Goal: Information Seeking & Learning: Learn about a topic

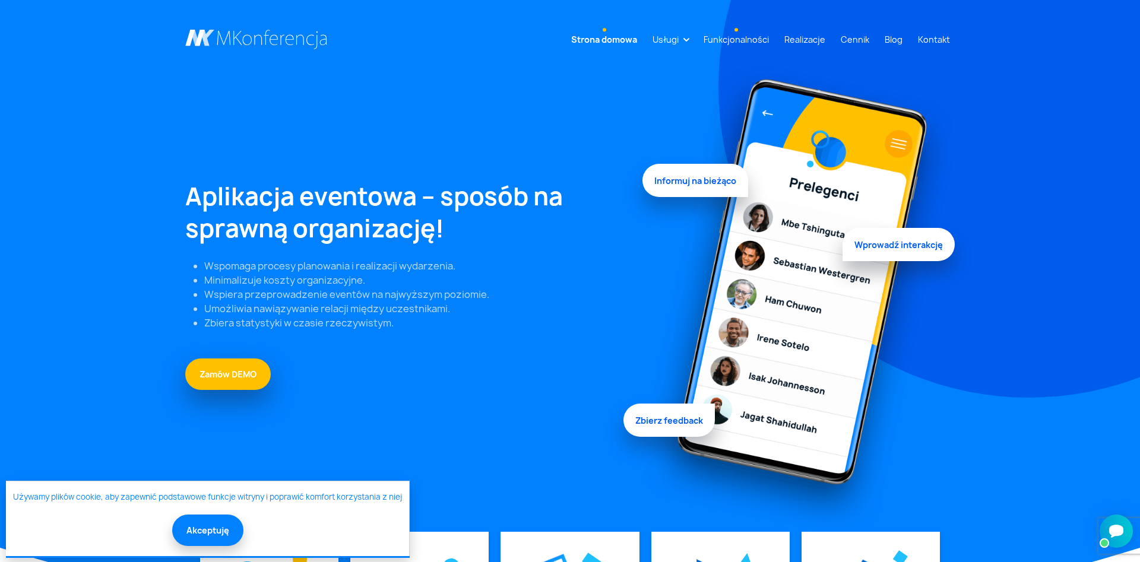
click at [741, 36] on link "Funkcjonalności" at bounding box center [736, 40] width 75 height 22
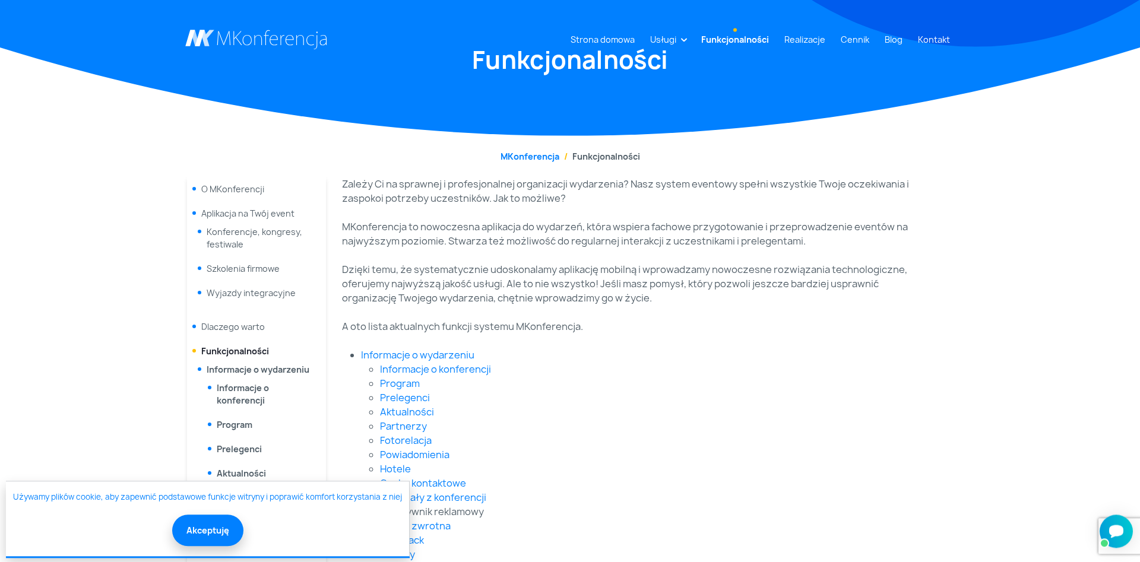
scroll to position [61, 0]
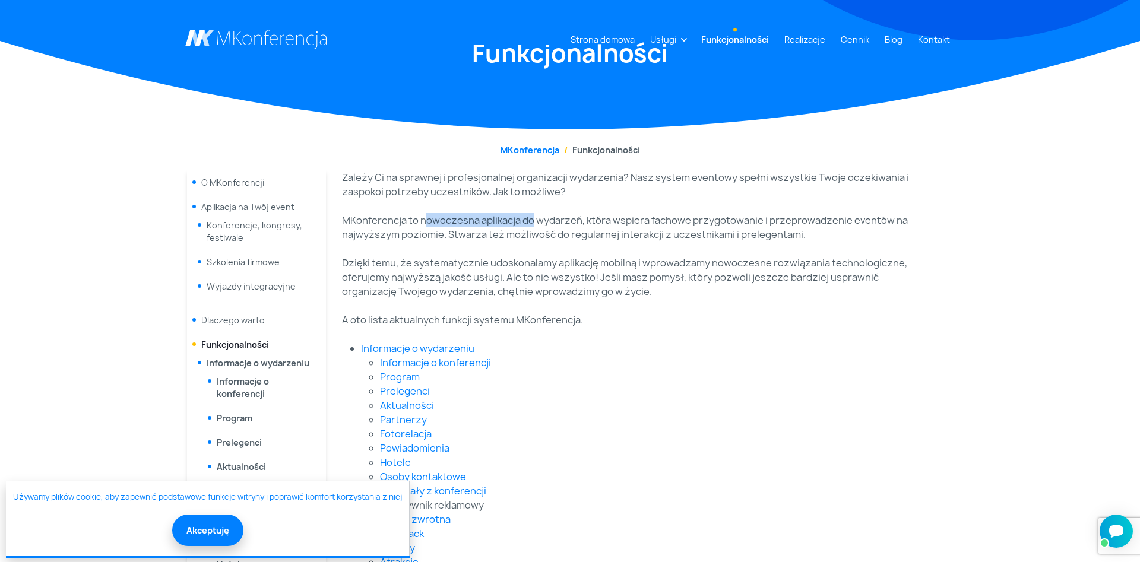
drag, startPoint x: 424, startPoint y: 222, endPoint x: 533, endPoint y: 226, distance: 108.7
click at [533, 226] on p "MKonferencja to nowoczesna aplikacja do wydarzeń, która wspiera fachowe przygot…" at bounding box center [629, 227] width 574 height 29
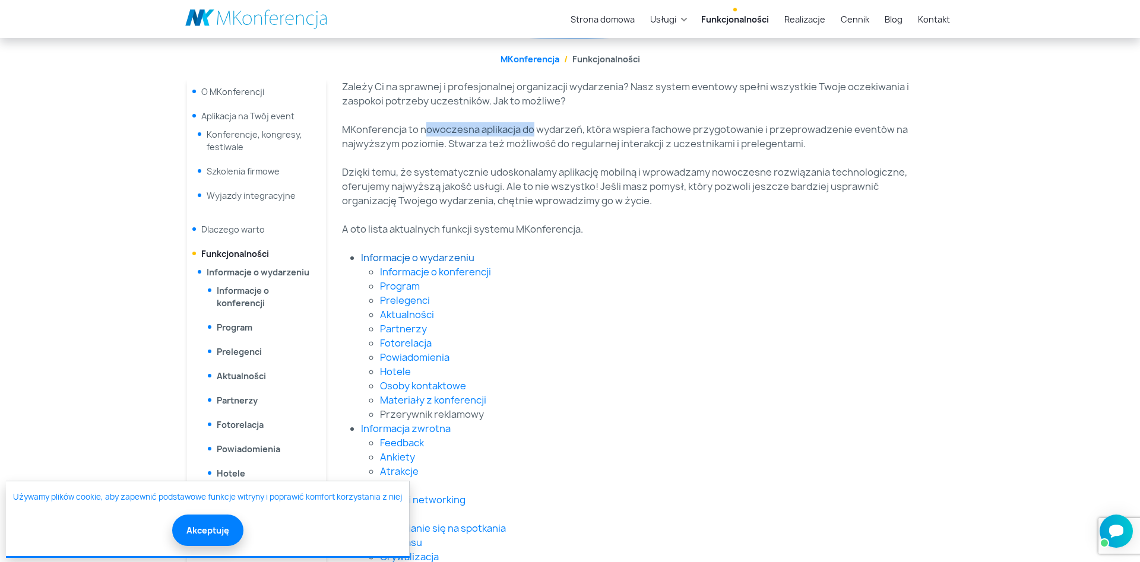
scroll to position [166, 0]
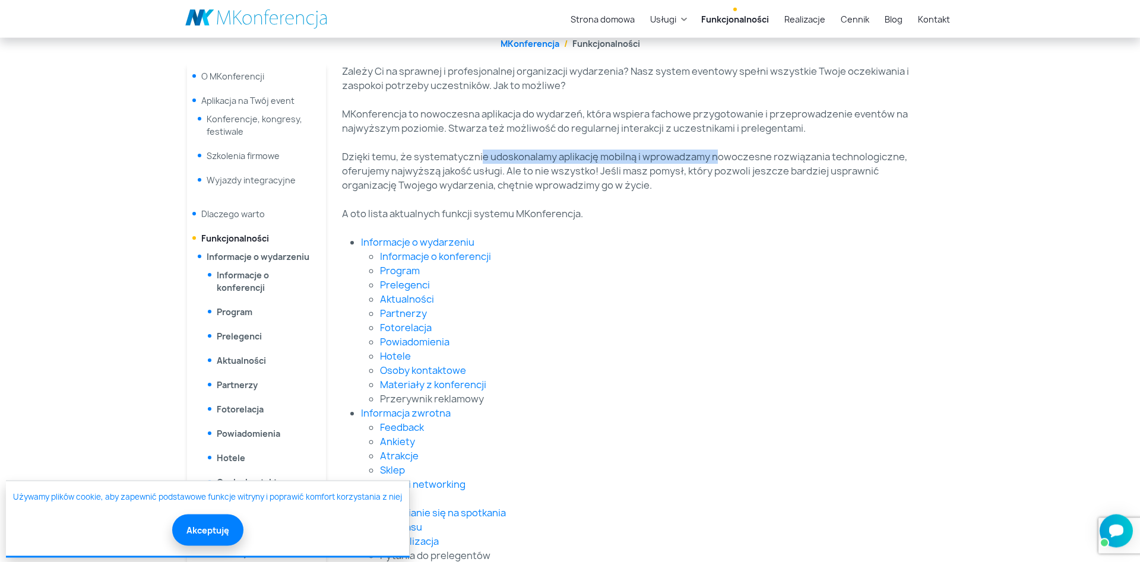
drag, startPoint x: 480, startPoint y: 162, endPoint x: 718, endPoint y: 159, distance: 237.5
click at [718, 159] on p "Dzięki temu, że systematycznie udoskonalamy aplikację mobilną i wprowadzamy now…" at bounding box center [629, 171] width 574 height 43
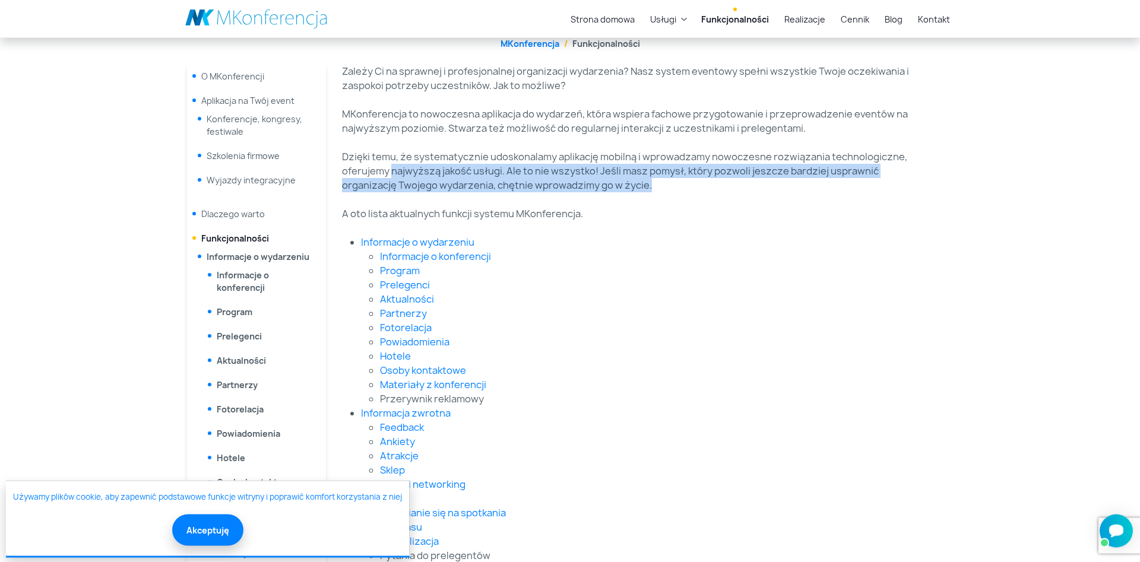
drag, startPoint x: 489, startPoint y: 178, endPoint x: 878, endPoint y: 198, distance: 390.0
click at [878, 198] on div "Zależy Ci na sprawnej i profesjonalnej organizacji wydarzenia? Nasz system even…" at bounding box center [629, 490] width 588 height 850
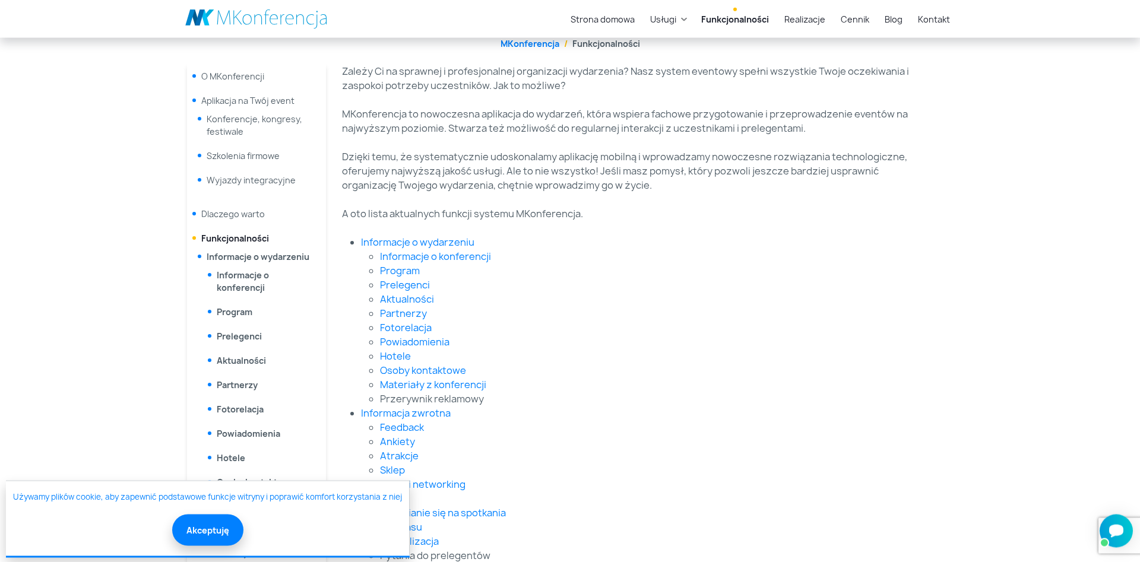
click at [871, 325] on li "Fotorelacja" at bounding box center [648, 328] width 536 height 14
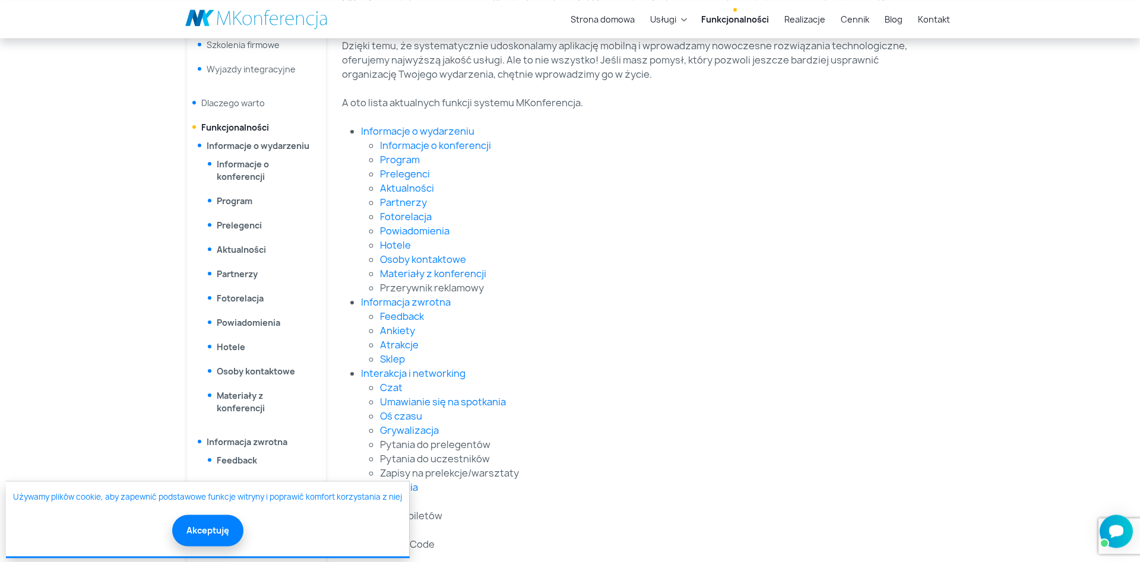
scroll to position [303, 0]
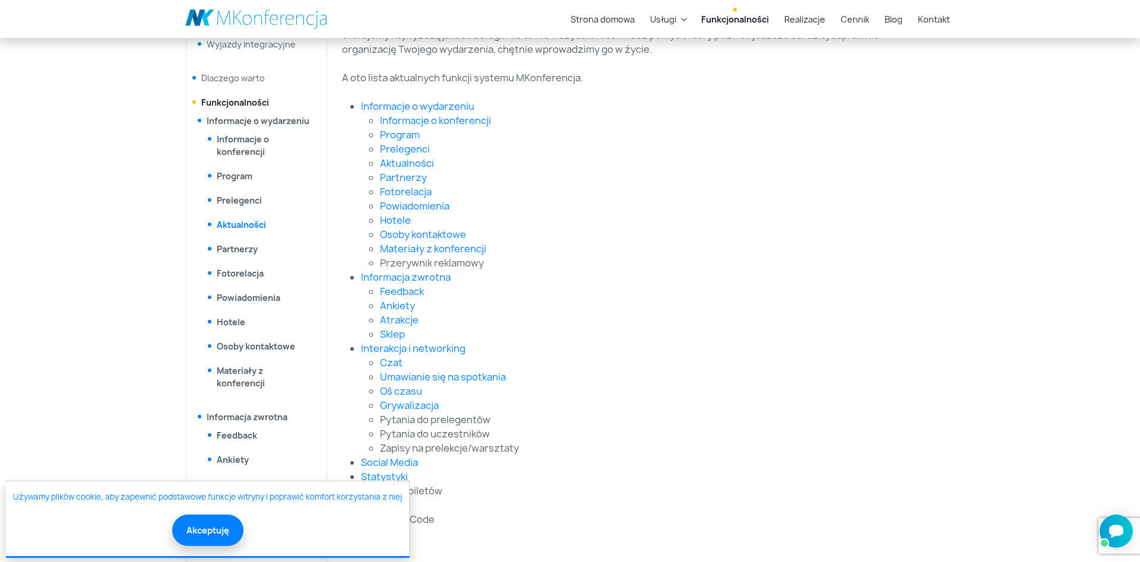
click at [248, 229] on link "Aktualności" at bounding box center [241, 224] width 49 height 11
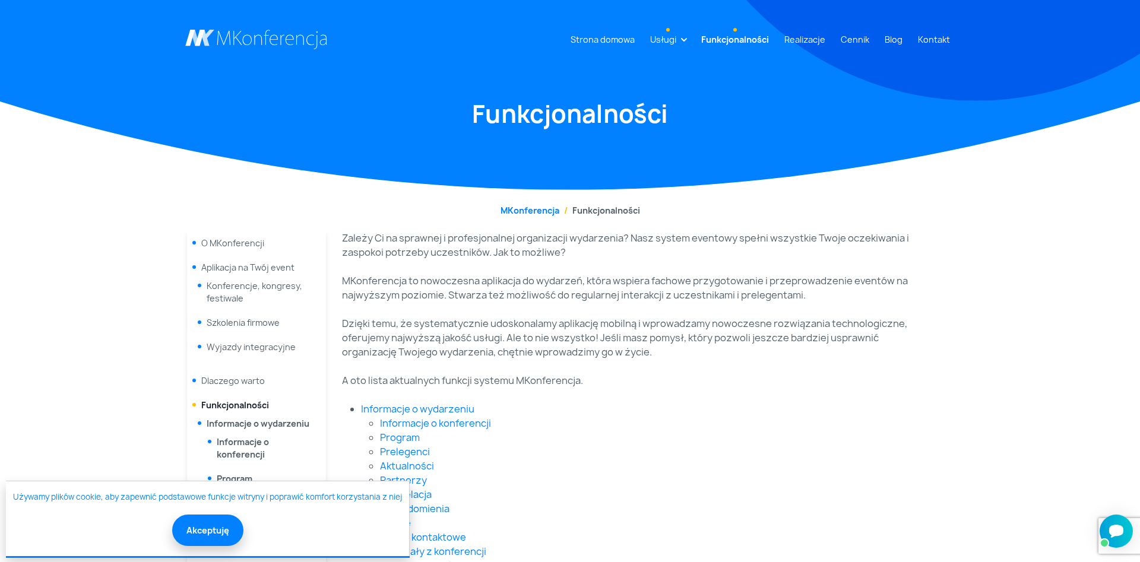
click at [681, 40] on link "Usługi" at bounding box center [663, 40] width 36 height 22
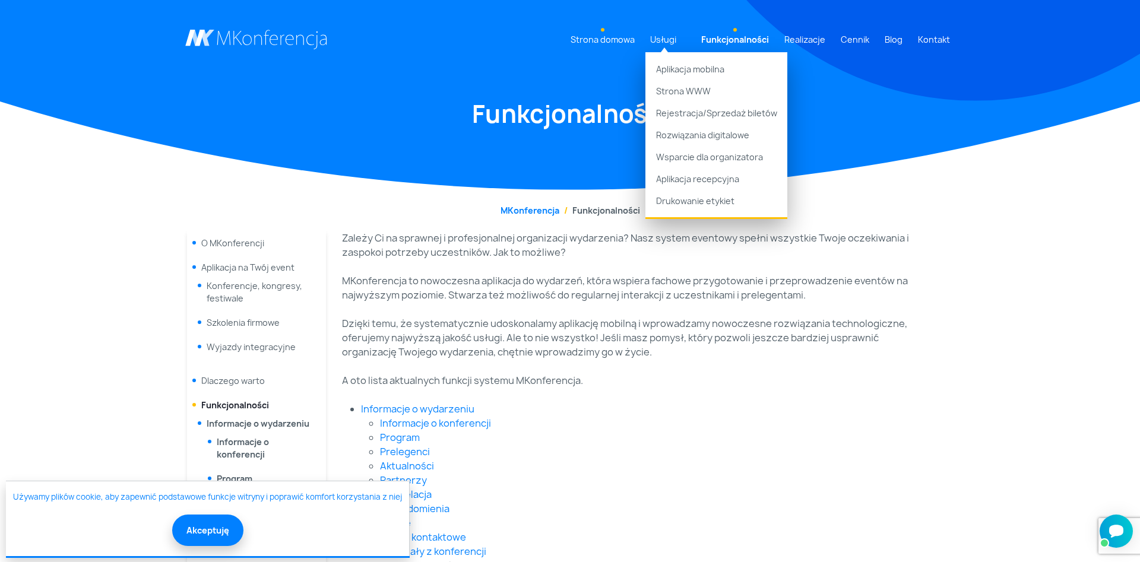
click at [618, 42] on link "Strona domowa" at bounding box center [603, 40] width 74 height 22
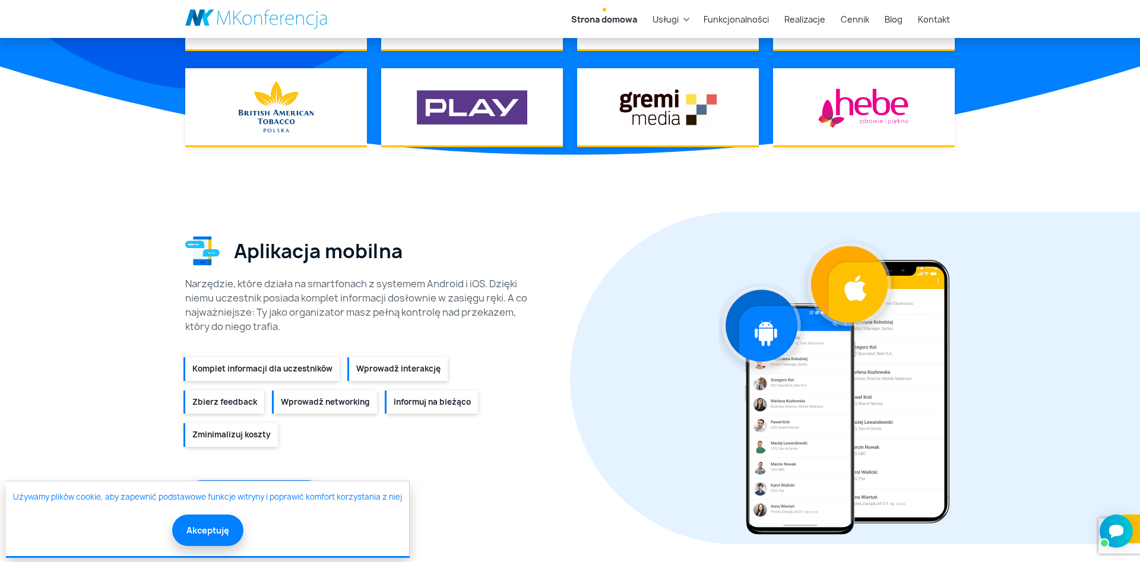
scroll to position [1242, 0]
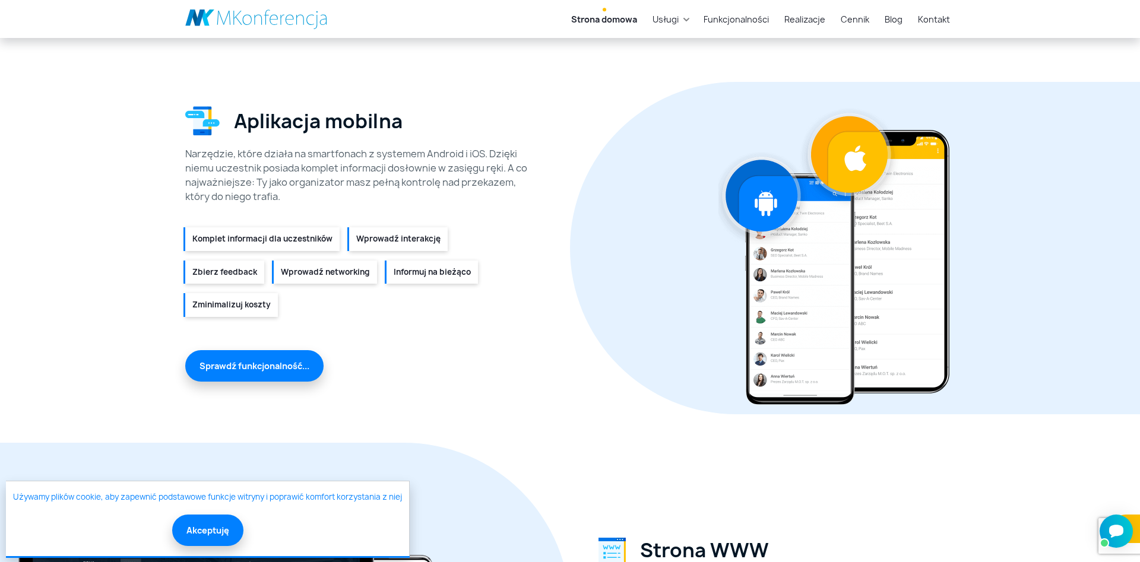
click at [221, 156] on div "Narzędzie, które działa na smartfonach z systemem Android i iOS. Dzięki niemu u…" at bounding box center [363, 175] width 356 height 57
click at [407, 149] on div "Narzędzie, które działa na smartfonach z systemem Android i iOS. Dzięki niemu u…" at bounding box center [363, 175] width 356 height 57
click at [382, 341] on div "Aplikacja mobilna Narzędzie, które działa na smartfonach z systemem Android i i…" at bounding box center [374, 248] width 392 height 333
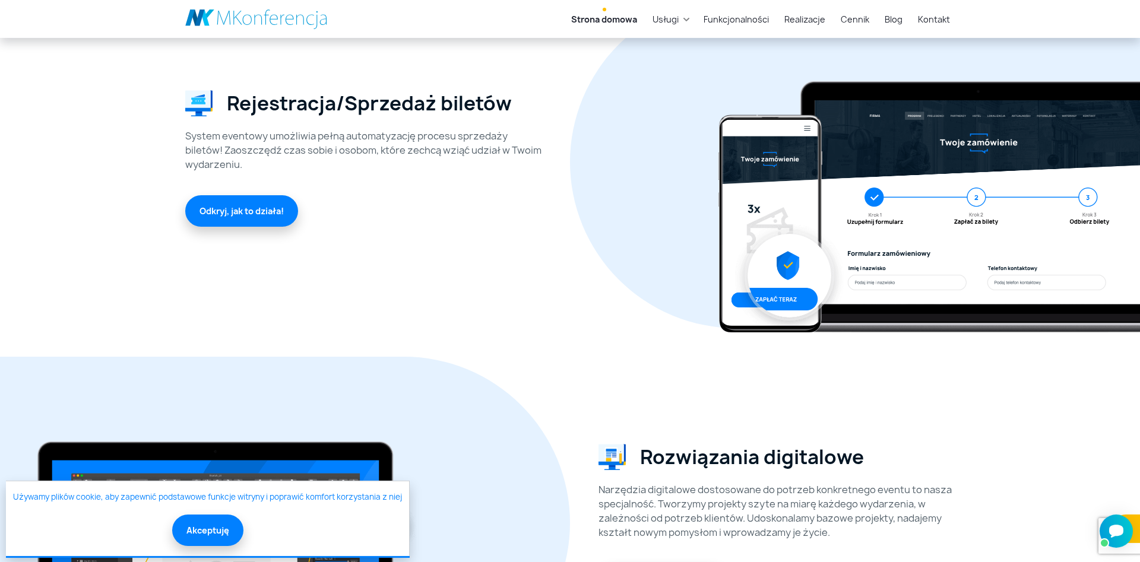
scroll to position [2105, 0]
